Goal: Check status: Check status

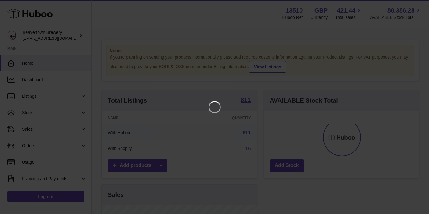
scroll to position [95, 158]
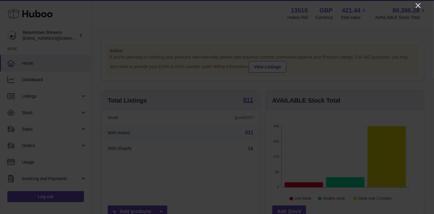
click at [415, 5] on icon "Close" at bounding box center [418, 5] width 7 height 7
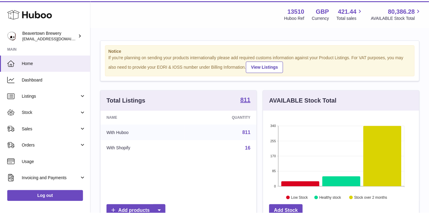
scroll to position [305361, 305301]
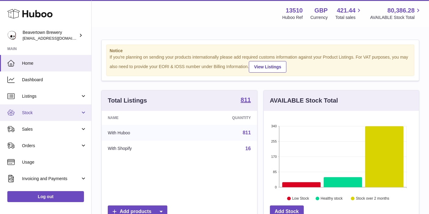
click at [31, 116] on link "Stock" at bounding box center [45, 112] width 91 height 16
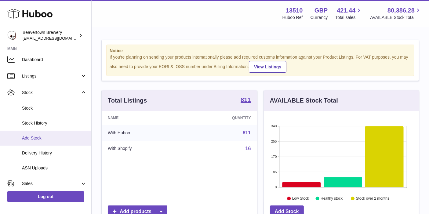
scroll to position [34, 0]
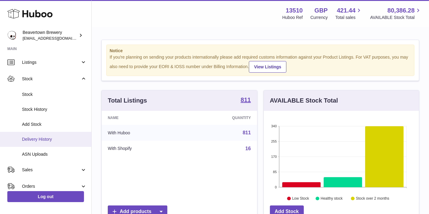
click at [57, 139] on span "Delivery History" at bounding box center [54, 140] width 65 height 6
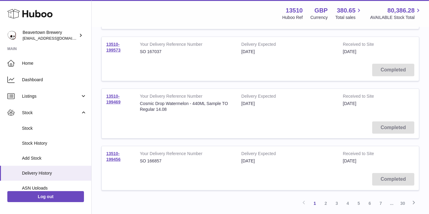
scroll to position [488, 0]
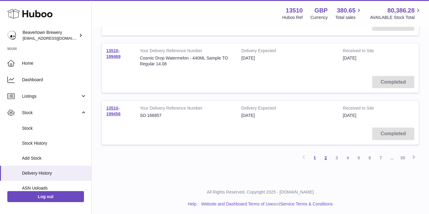
click at [323, 156] on link "2" at bounding box center [325, 157] width 11 height 11
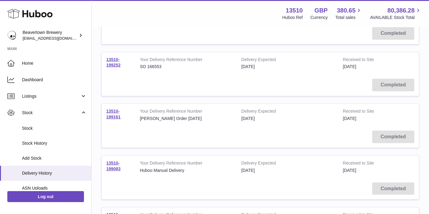
scroll to position [231, 0]
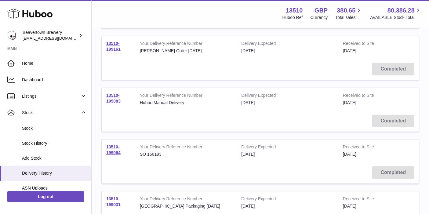
click at [111, 202] on link "13510-199031" at bounding box center [113, 201] width 14 height 11
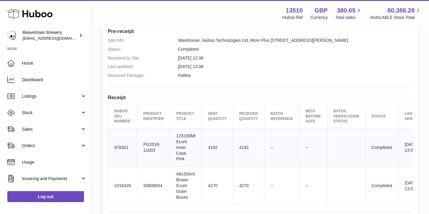
scroll to position [170, 0]
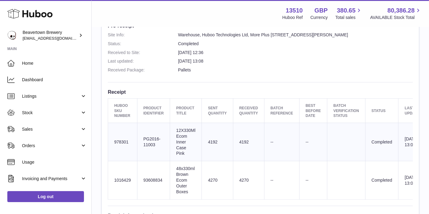
click at [316, 59] on dd "31st Jul 2025 13:08" at bounding box center [295, 61] width 235 height 6
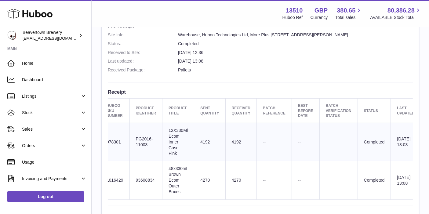
scroll to position [0, 0]
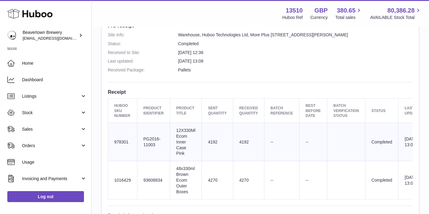
click at [235, 63] on dd "31st Jul 2025 13:08" at bounding box center [295, 61] width 235 height 6
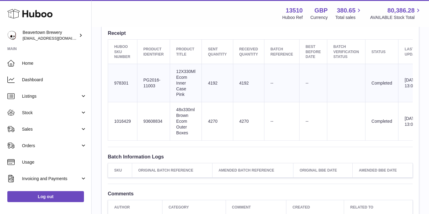
scroll to position [237, 0]
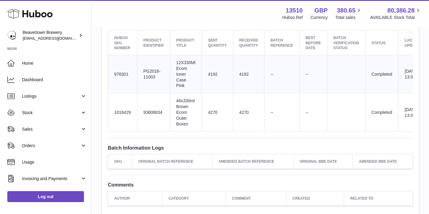
click at [161, 111] on td "Client Identifier 93608834" at bounding box center [153, 112] width 33 height 38
click at [236, 108] on td "4270" at bounding box center [248, 112] width 31 height 38
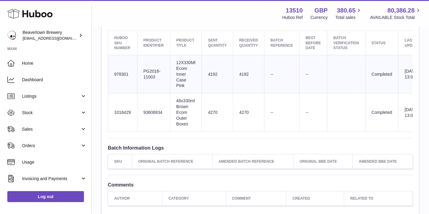
click at [241, 110] on td "4270" at bounding box center [248, 112] width 31 height 38
click at [243, 111] on td "4270" at bounding box center [248, 112] width 31 height 38
click at [236, 121] on td "4270" at bounding box center [248, 112] width 31 height 38
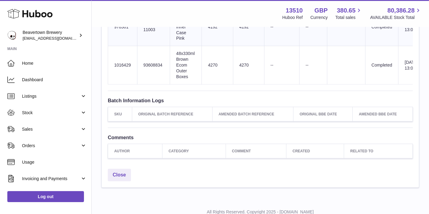
scroll to position [310, 0]
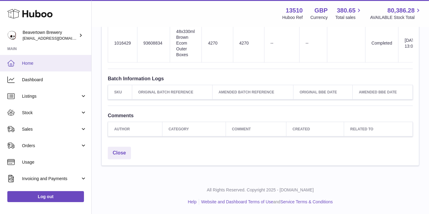
click at [51, 64] on span "Home" at bounding box center [54, 63] width 65 height 6
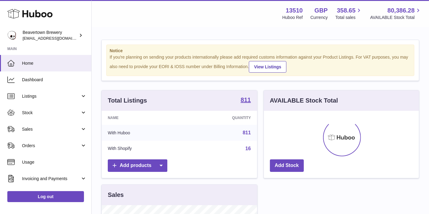
scroll to position [95, 155]
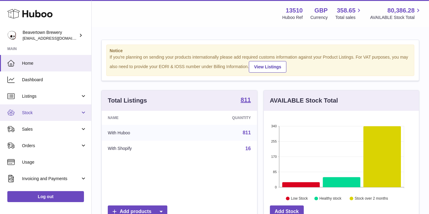
click at [64, 110] on span "Stock" at bounding box center [51, 113] width 58 height 6
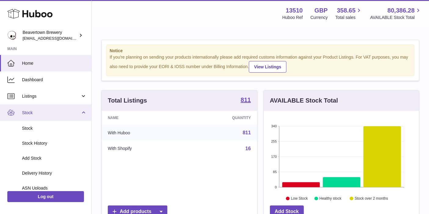
click at [70, 111] on span "Stock" at bounding box center [51, 113] width 58 height 6
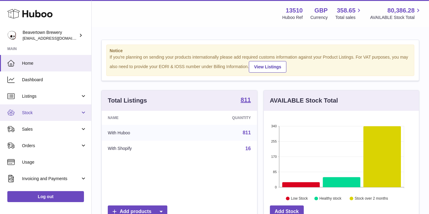
click at [30, 114] on span "Stock" at bounding box center [51, 113] width 58 height 6
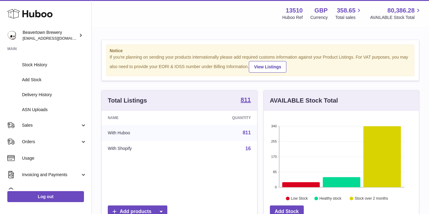
scroll to position [36, 0]
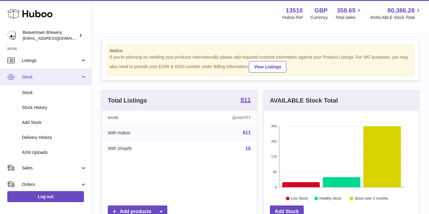
click at [82, 77] on link "Stock" at bounding box center [45, 77] width 91 height 16
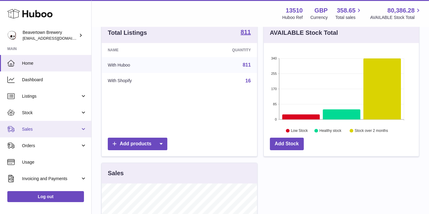
scroll to position [0, 0]
